Goal: Navigation & Orientation: Find specific page/section

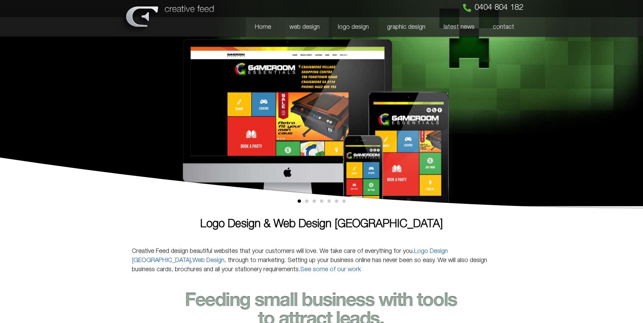
drag, startPoint x: 0, startPoint y: 0, endPoint x: 303, endPoint y: 26, distance: 304.3
click at [303, 26] on link "web design" at bounding box center [304, 27] width 48 height 20
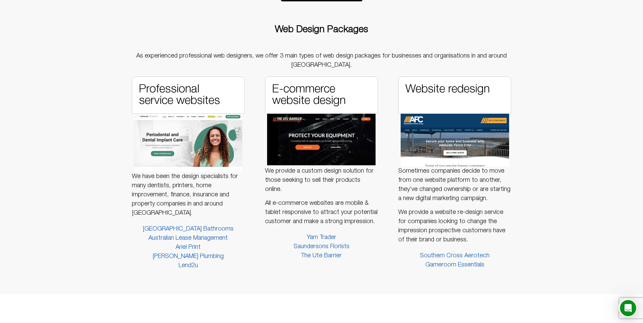
click at [202, 227] on span "[GEOGRAPHIC_DATA] Bathrooms" at bounding box center [188, 229] width 91 height 9
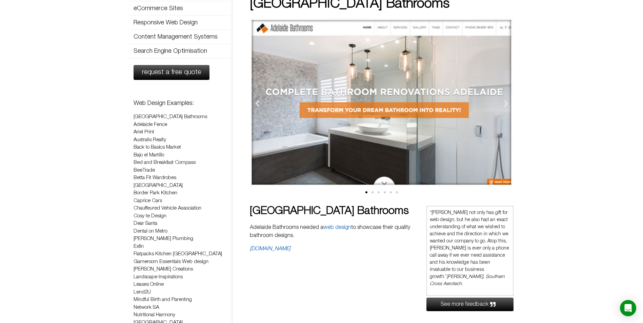
scroll to position [68, 0]
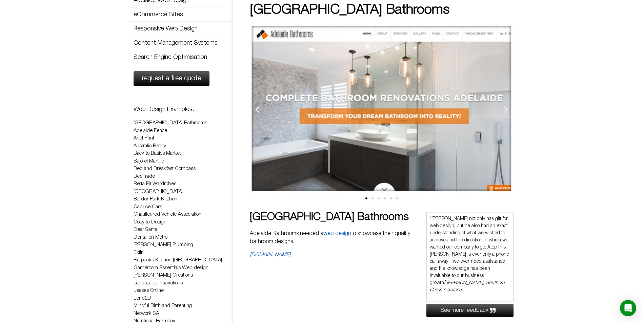
click at [506, 109] on icon "Next slide" at bounding box center [505, 109] width 8 height 8
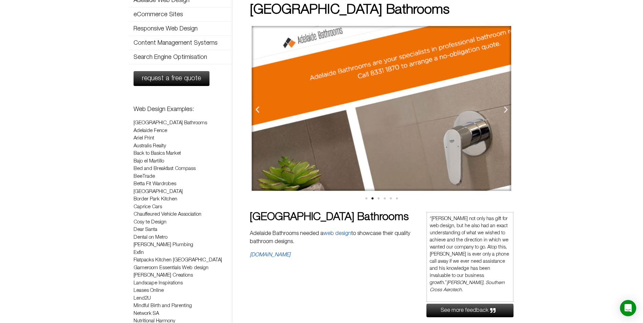
click at [506, 109] on icon "Next slide" at bounding box center [505, 109] width 8 height 8
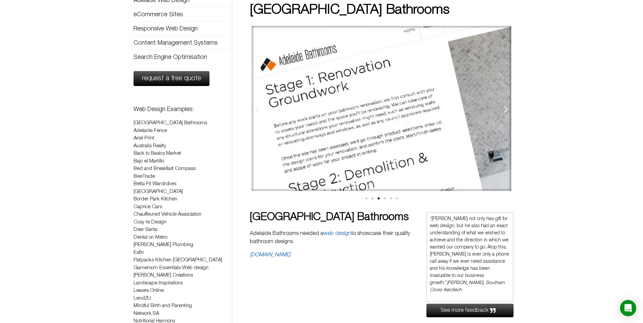
click at [506, 109] on icon "Next slide" at bounding box center [505, 109] width 8 height 8
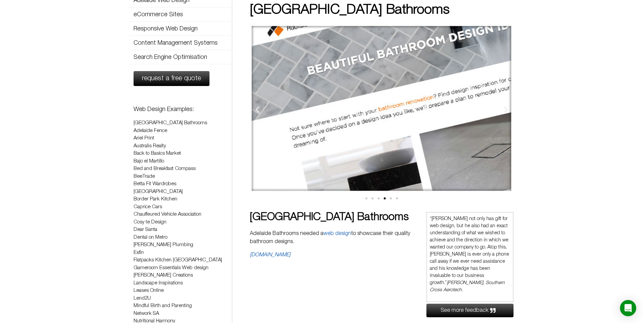
click at [506, 109] on icon "Next slide" at bounding box center [505, 109] width 8 height 8
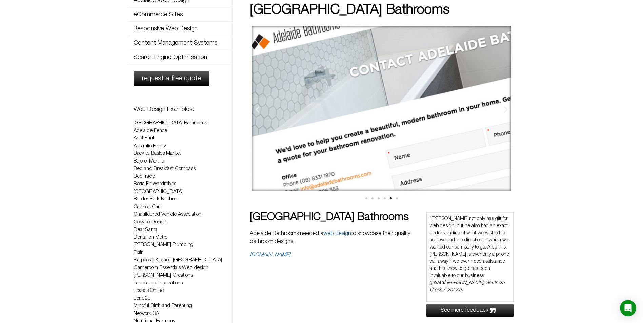
click at [506, 109] on icon "Next slide" at bounding box center [505, 109] width 8 height 8
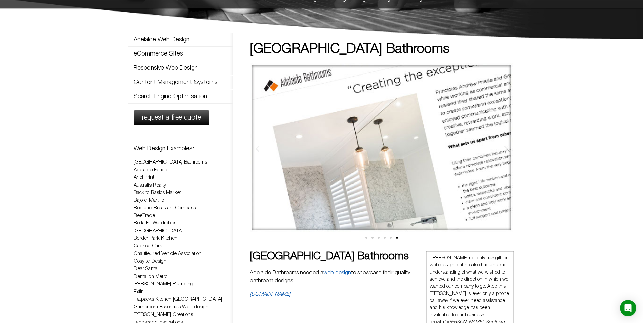
scroll to position [0, 0]
